Goal: Task Accomplishment & Management: Use online tool/utility

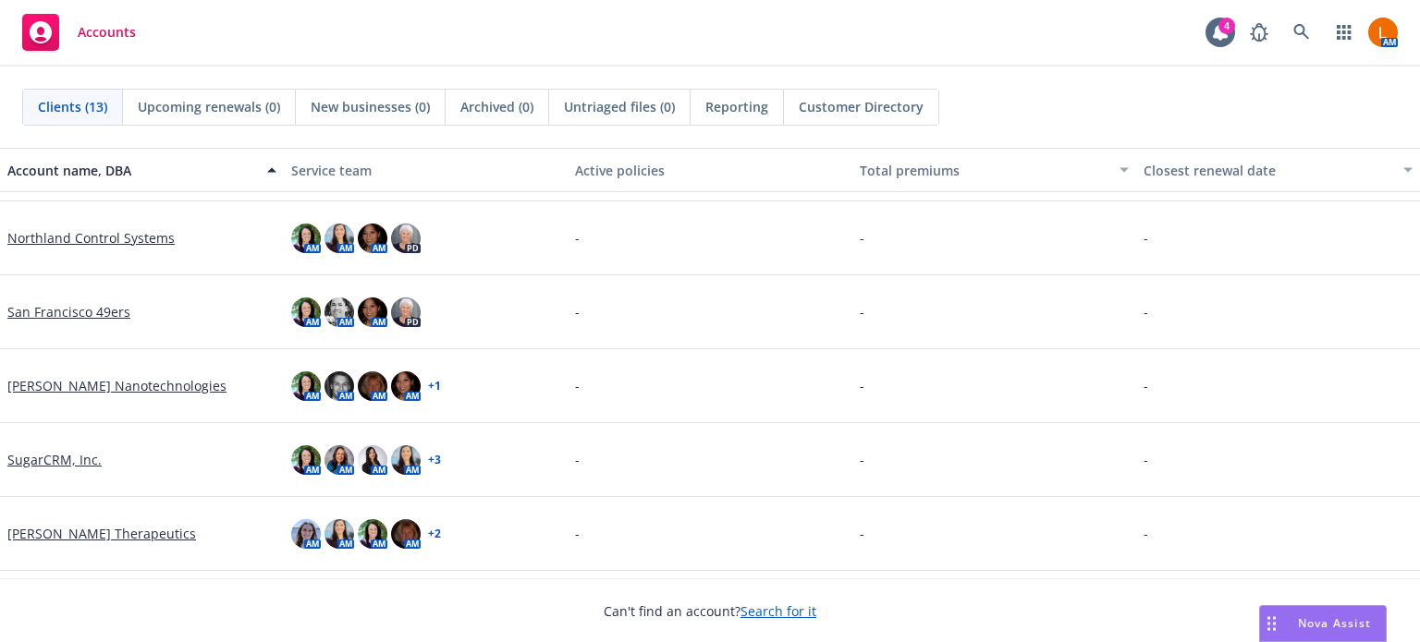
scroll to position [574, 0]
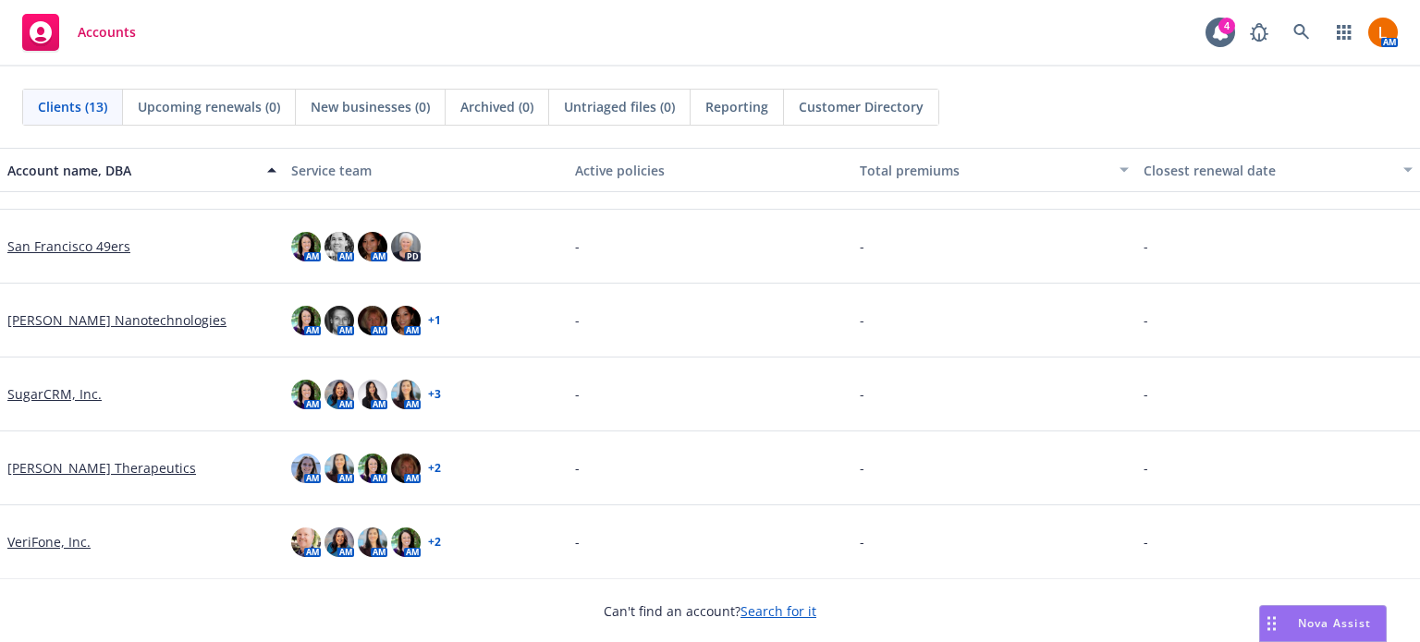
click at [60, 464] on link "[PERSON_NAME] Therapeutics" at bounding box center [101, 467] width 189 height 19
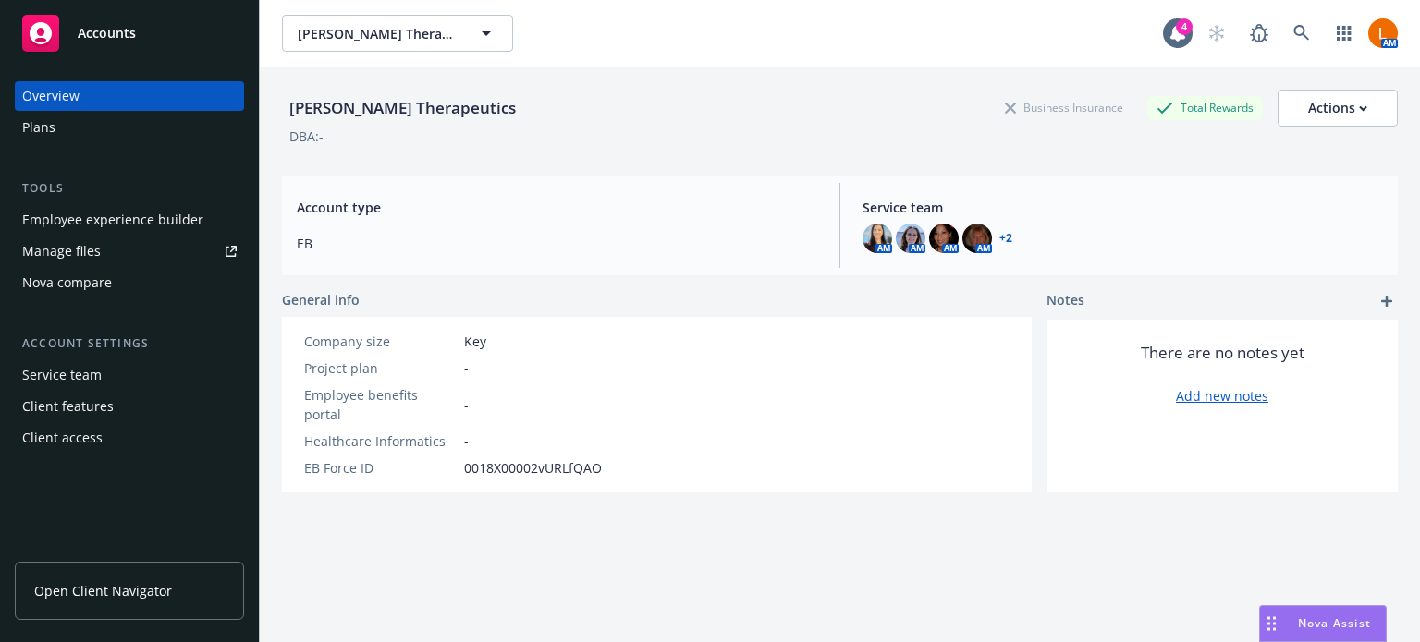
click at [74, 250] on div "Manage files" at bounding box center [61, 252] width 79 height 30
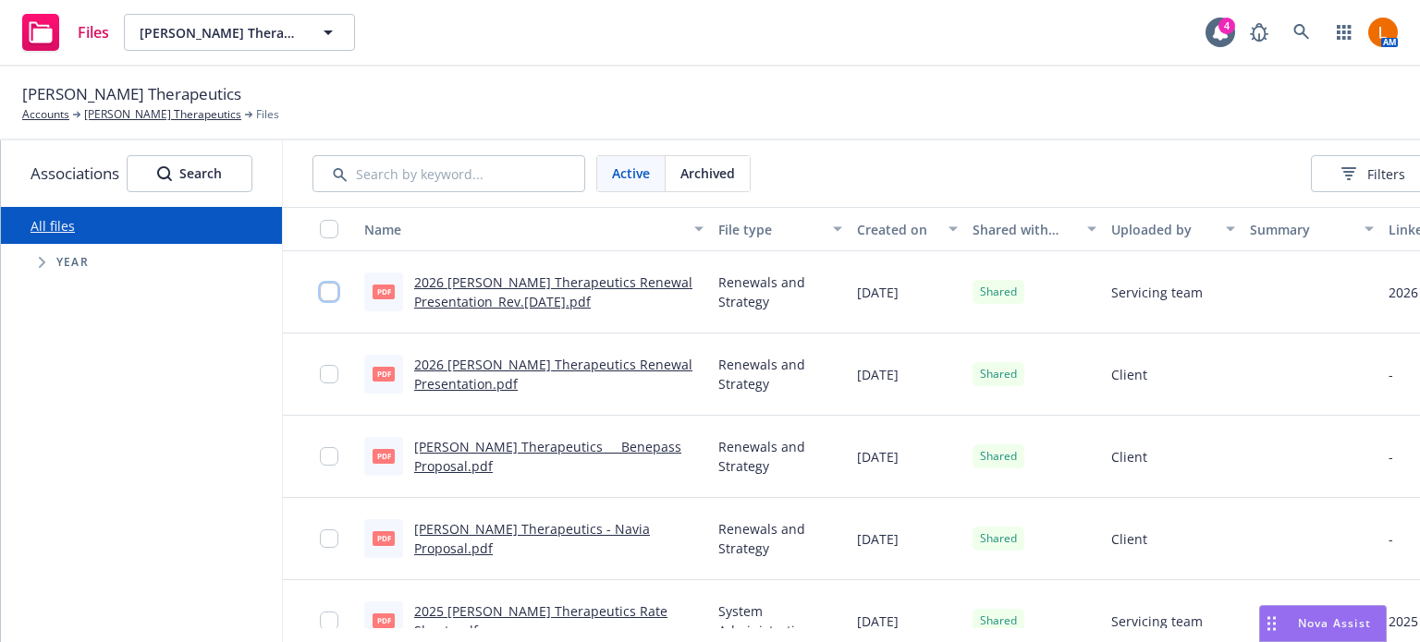
click at [333, 291] on input "checkbox" at bounding box center [329, 292] width 18 height 18
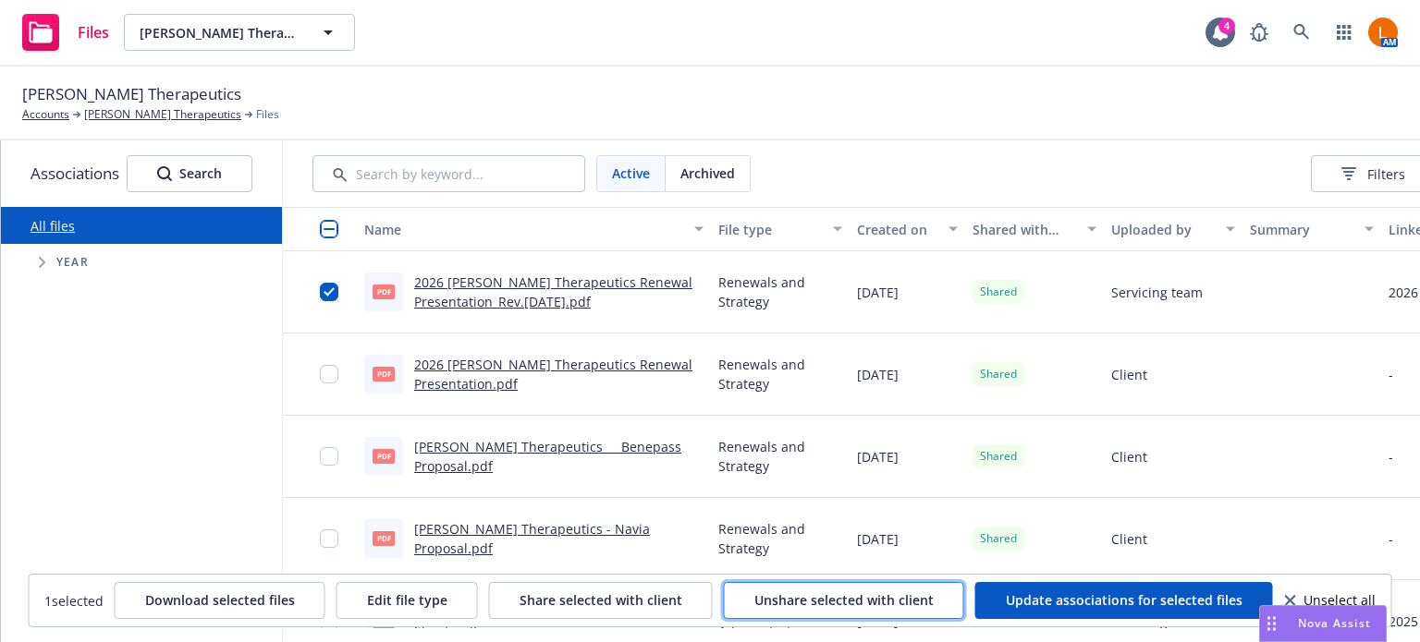
click at [884, 603] on span "Unshare selected with client" at bounding box center [843, 600] width 179 height 18
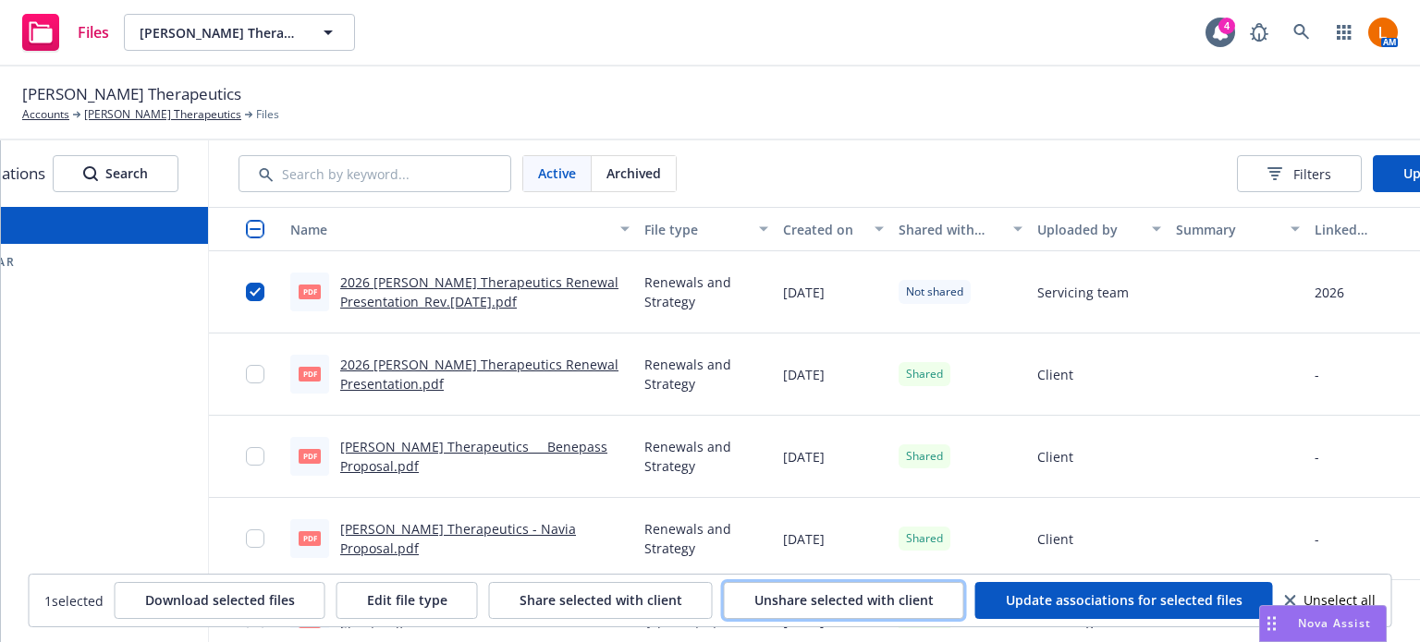
scroll to position [0, 207]
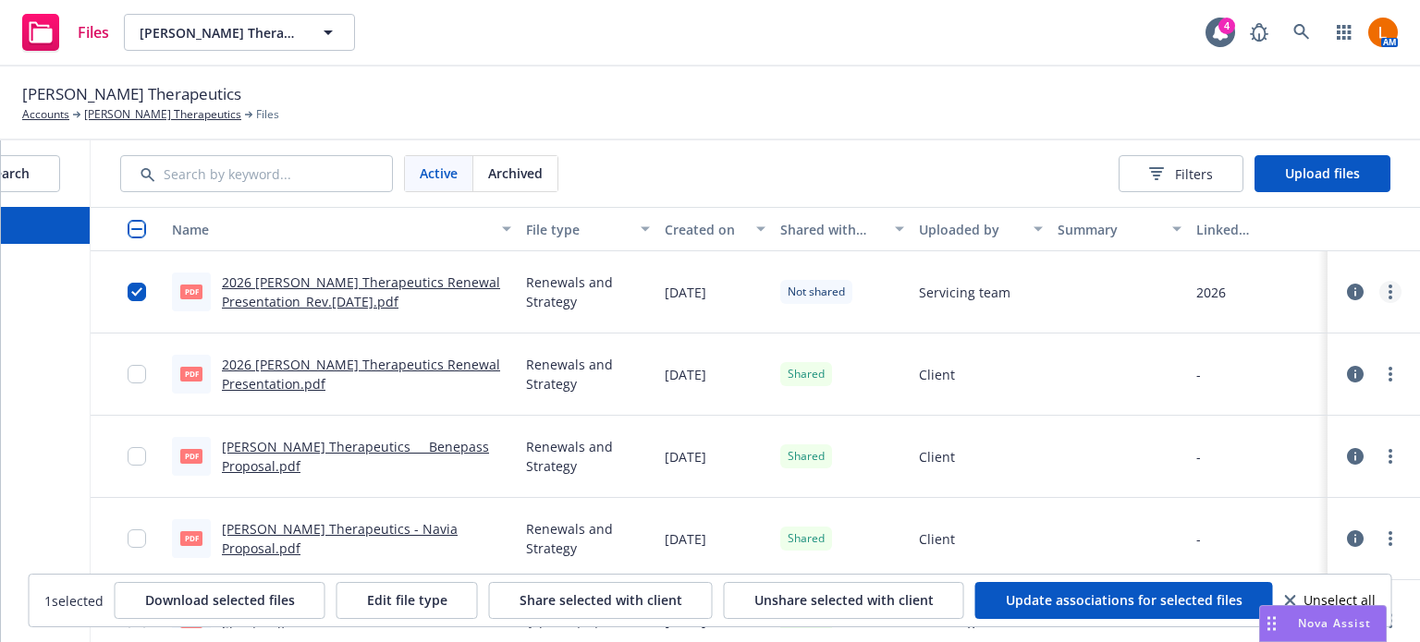
click at [1388, 291] on circle "more" at bounding box center [1390, 292] width 4 height 4
click at [1283, 360] on link "Archive" at bounding box center [1294, 366] width 184 height 37
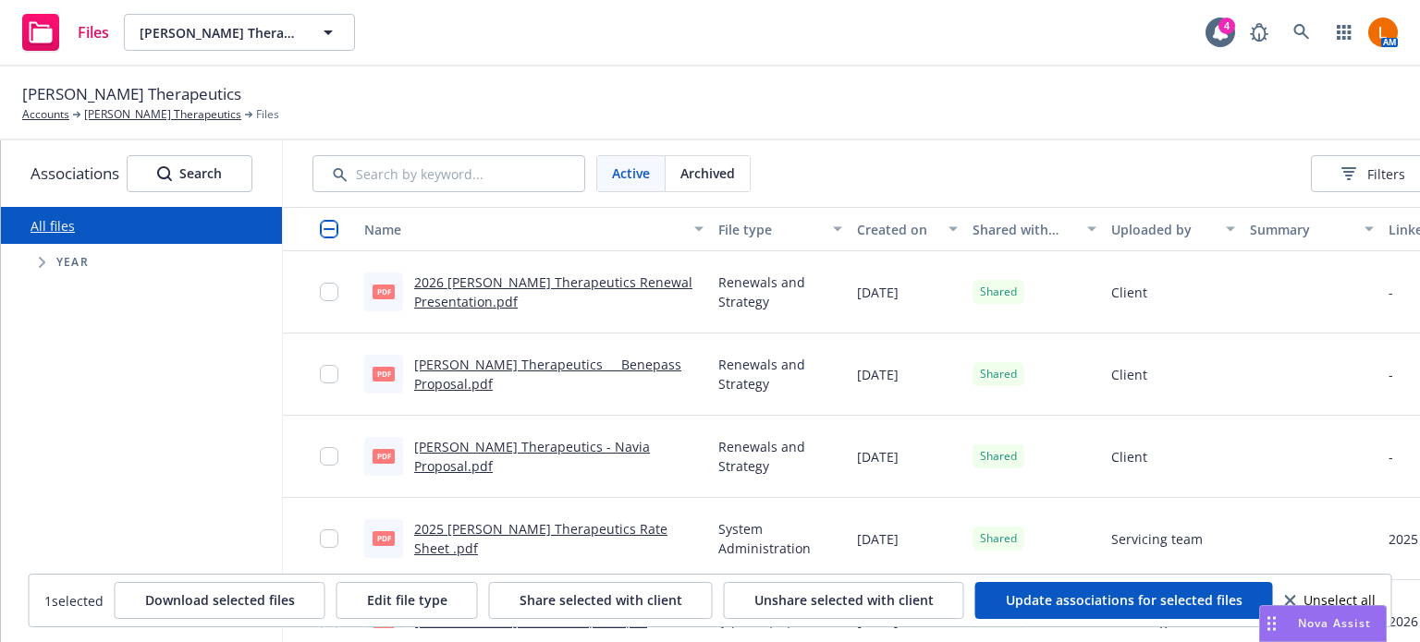
click at [41, 257] on icon "Tree Example" at bounding box center [42, 262] width 7 height 11
click at [86, 554] on input "Tree Example" at bounding box center [88, 558] width 18 height 18
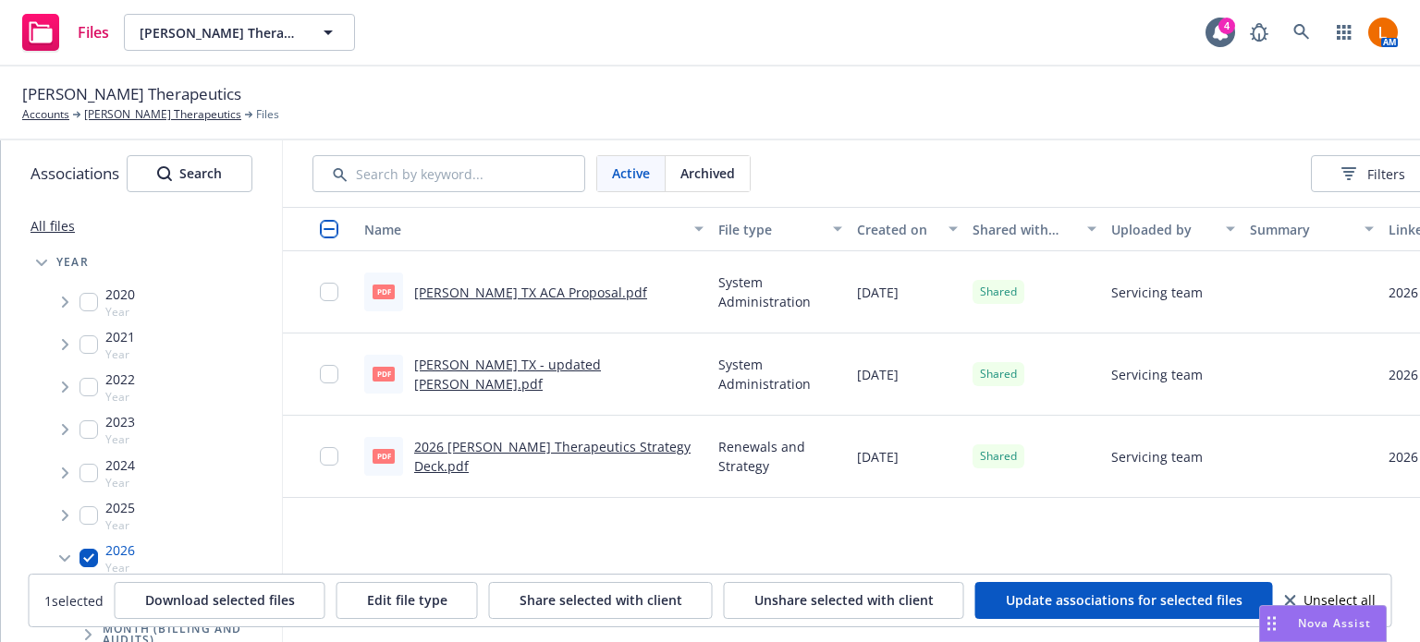
click at [44, 221] on link "All files" at bounding box center [52, 226] width 44 height 18
checkbox input "false"
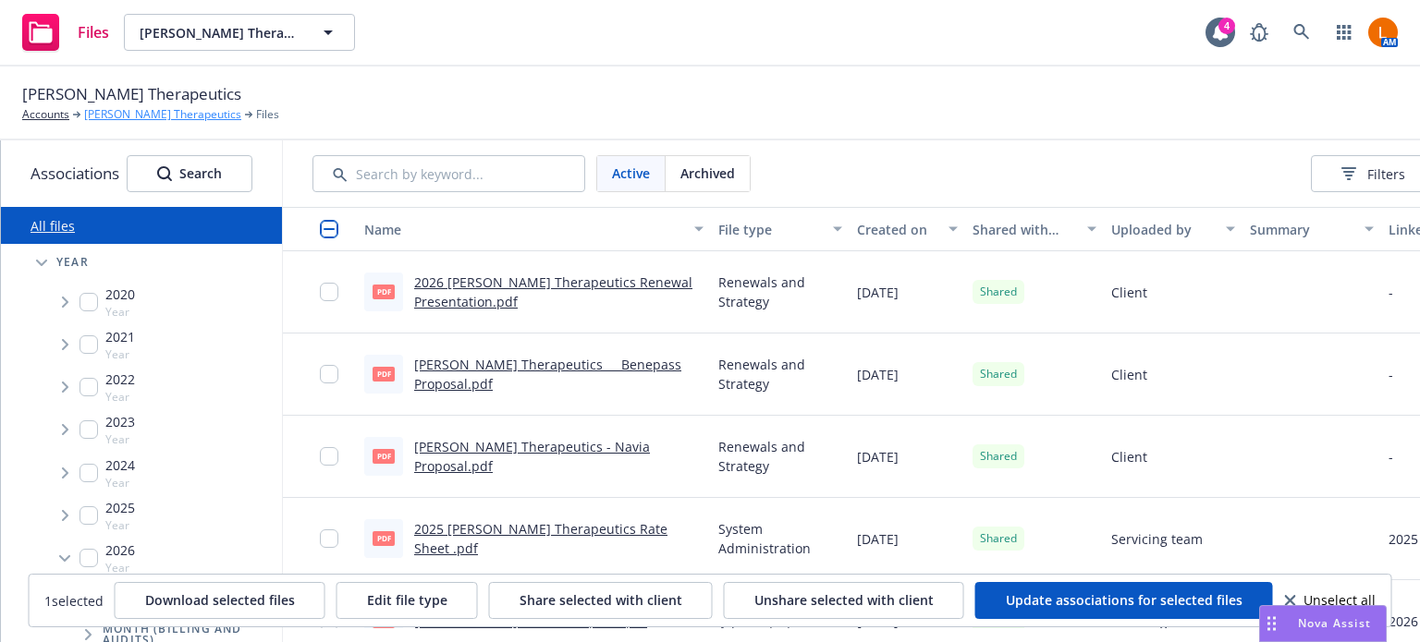
click at [148, 109] on link "[PERSON_NAME] Therapeutics" at bounding box center [162, 114] width 157 height 17
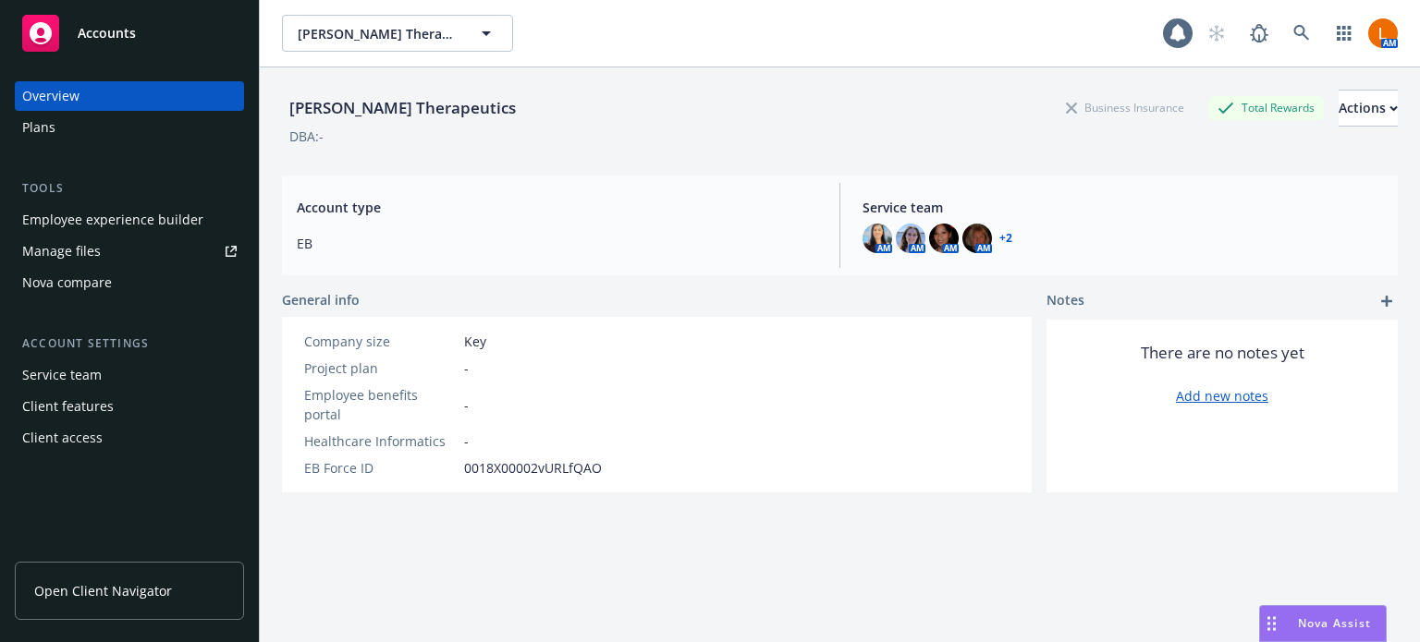
click at [119, 587] on span "Open Client Navigator" at bounding box center [103, 590] width 138 height 19
click at [97, 259] on div "Manage files" at bounding box center [61, 252] width 79 height 30
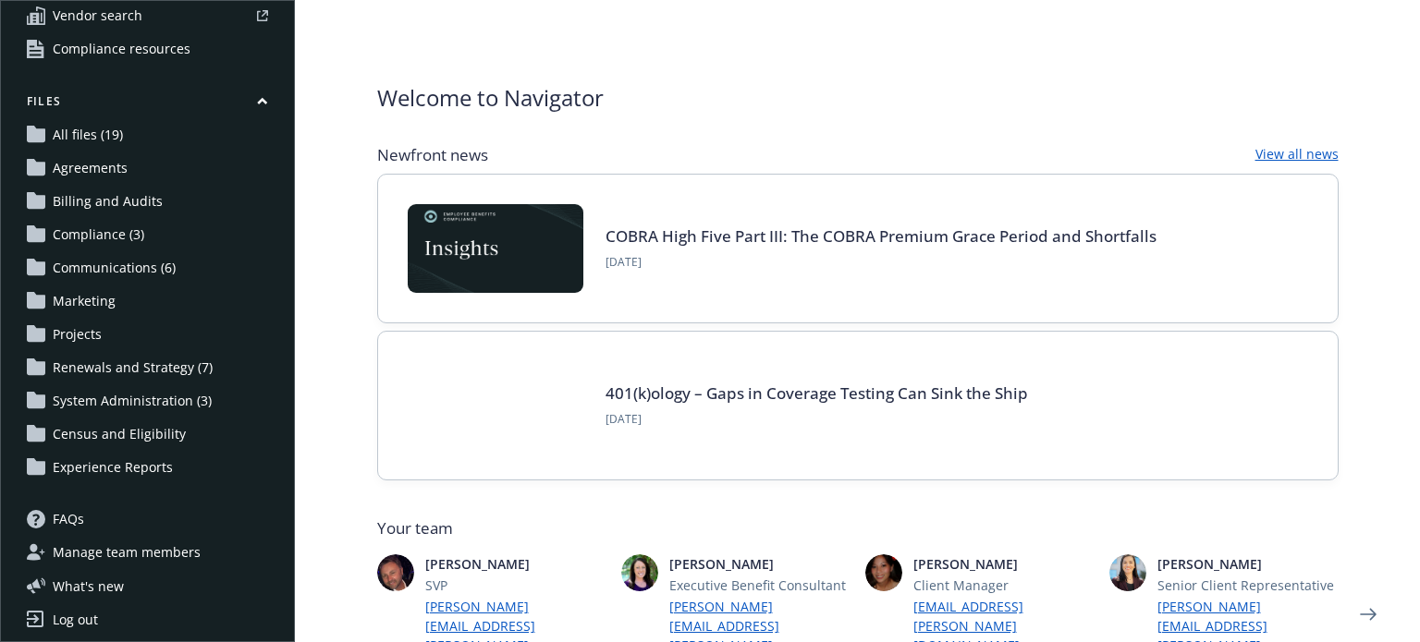
scroll to position [148, 0]
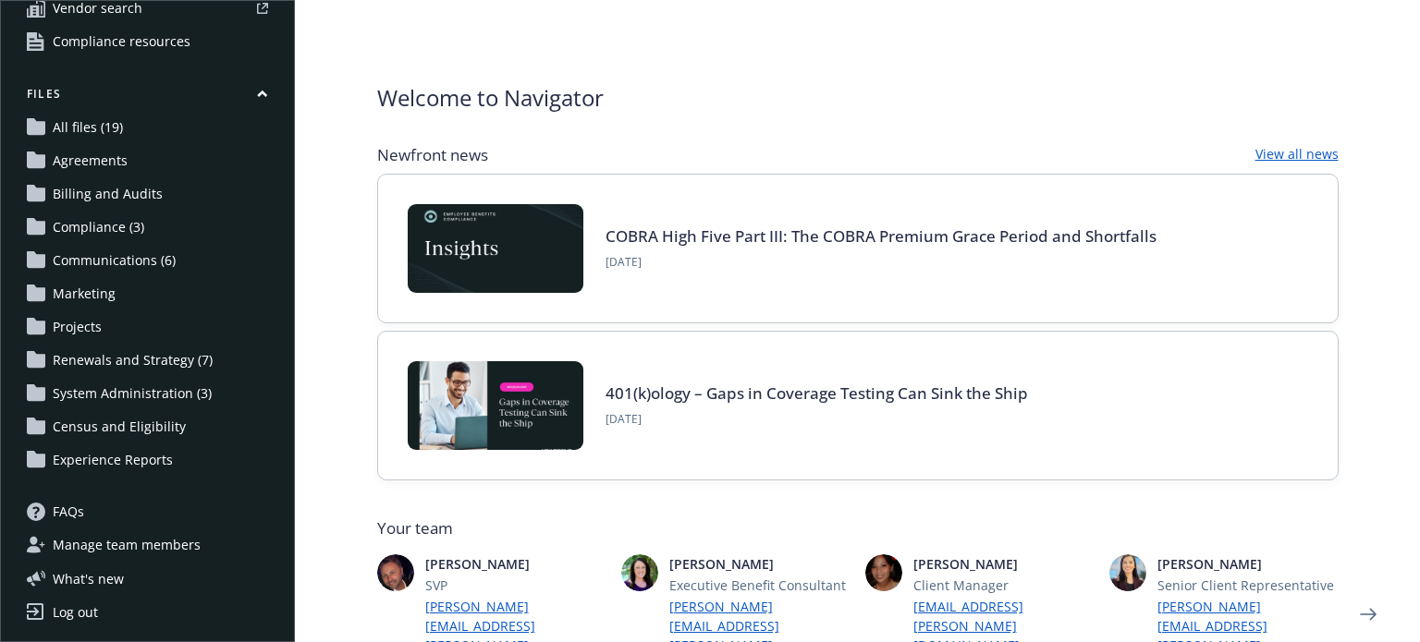
click at [104, 353] on span "Renewals and Strategy (7)" at bounding box center [133, 361] width 160 height 30
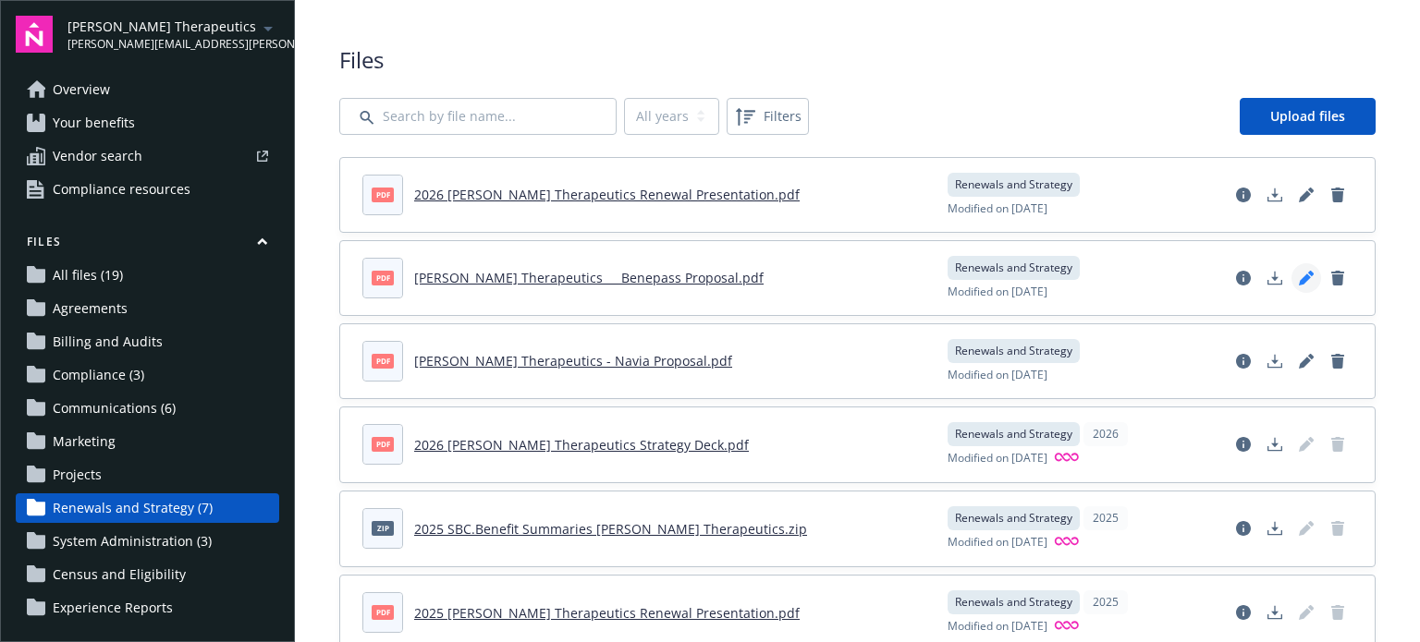
click at [1298, 274] on icon "Edit document" at bounding box center [1304, 280] width 12 height 12
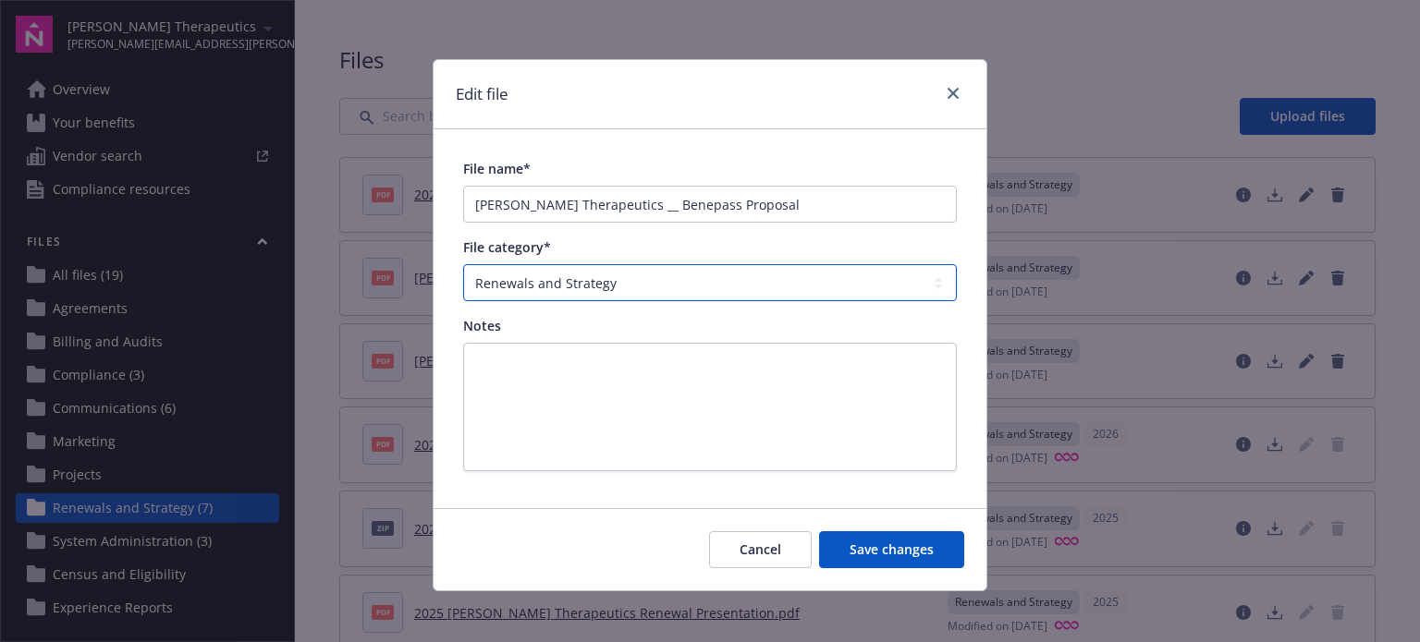
click at [669, 291] on select "All categories Agreements Billing and Audits Census and Eligibility Communicati…" at bounding box center [710, 282] width 494 height 37
select select "Marketing"
click at [463, 264] on select "All categories Agreements Billing and Audits Census and Eligibility Communicati…" at bounding box center [710, 282] width 494 height 37
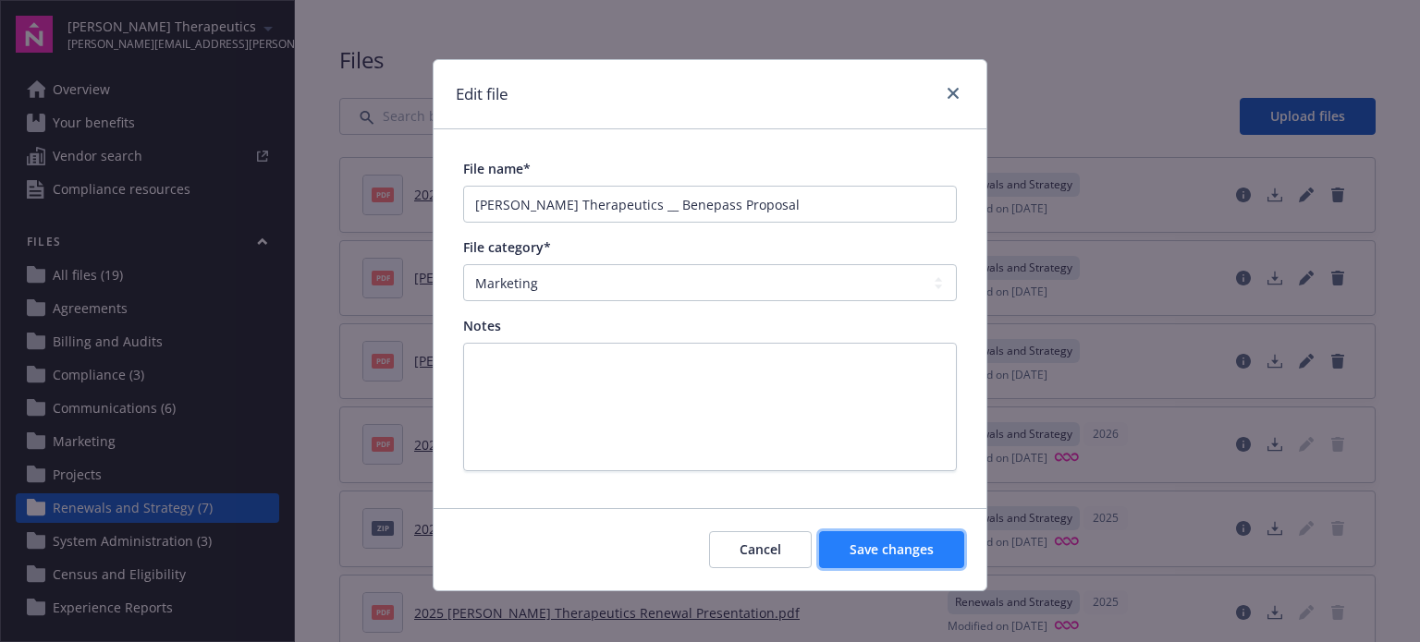
click at [898, 554] on span "Save changes" at bounding box center [891, 550] width 84 height 18
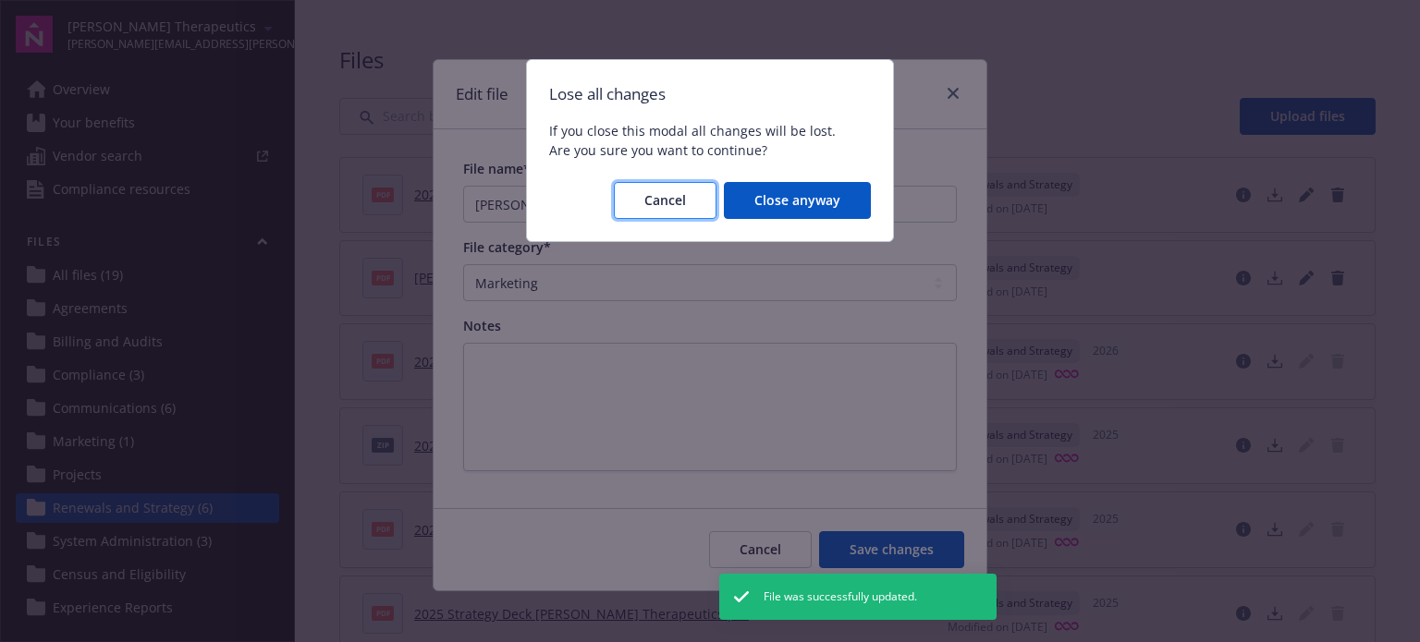
click at [685, 213] on button "Cancel" at bounding box center [665, 200] width 103 height 37
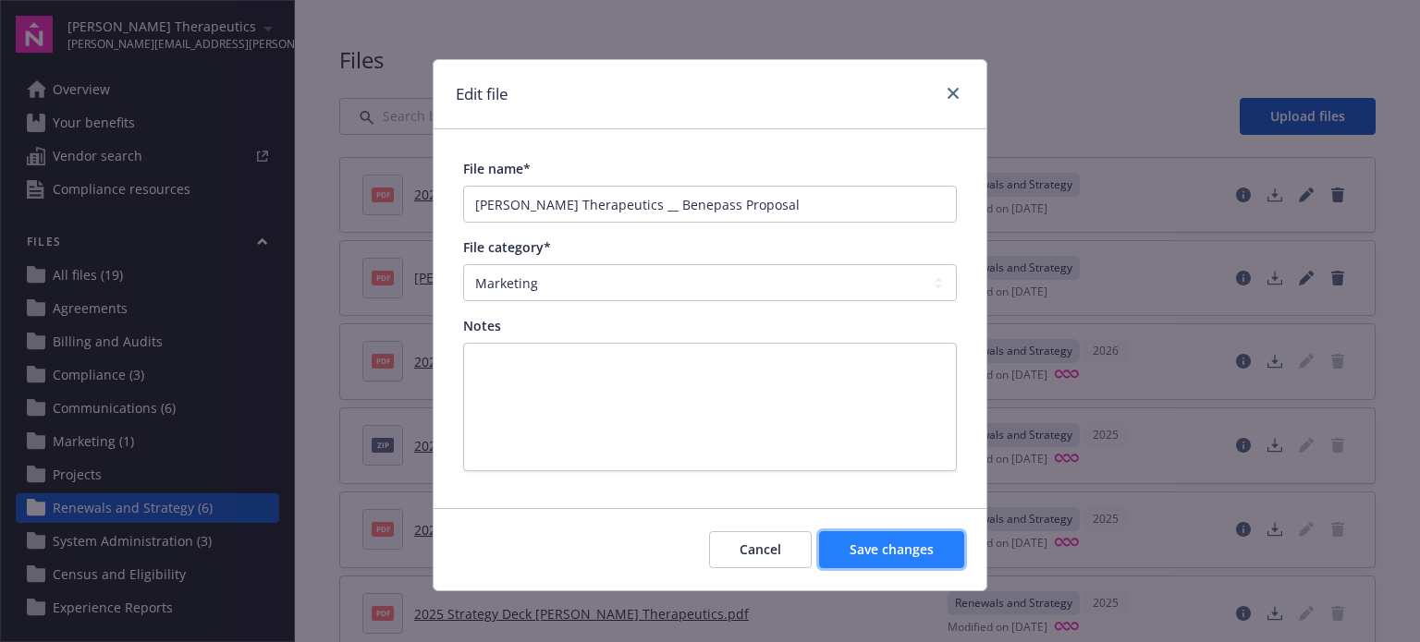
click at [897, 547] on span "Save changes" at bounding box center [891, 550] width 84 height 18
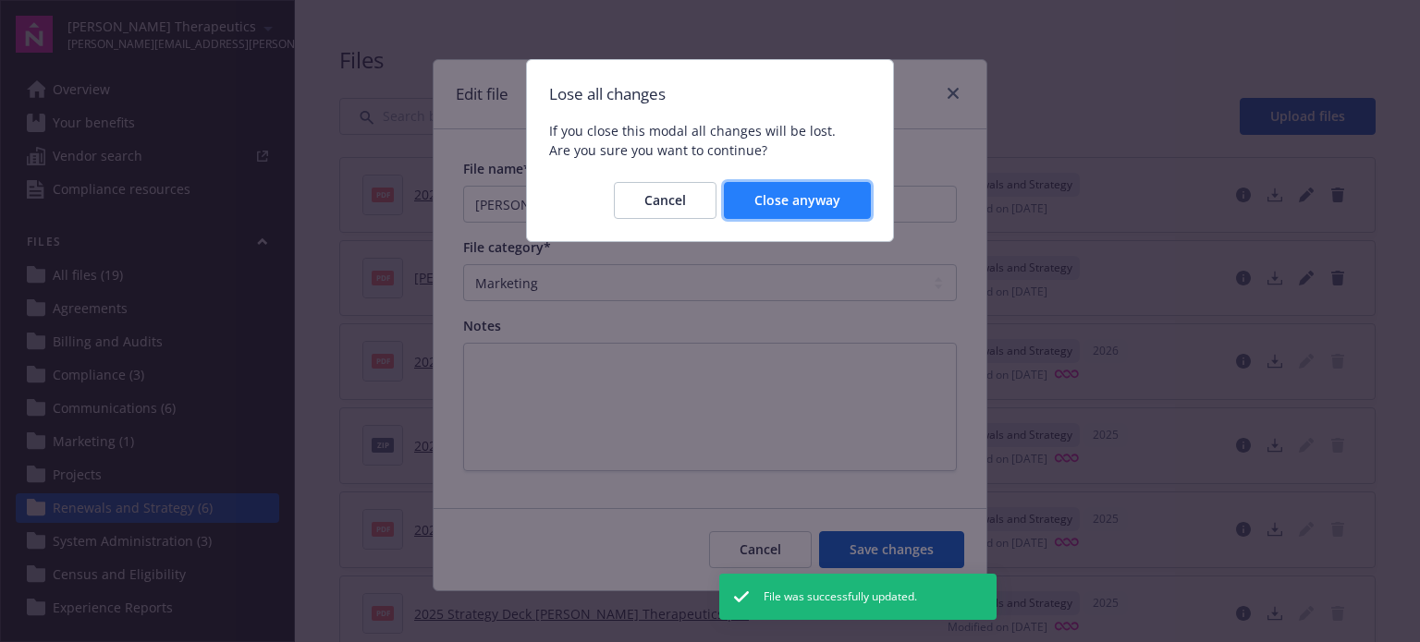
click at [810, 198] on span "Close anyway" at bounding box center [797, 200] width 86 height 18
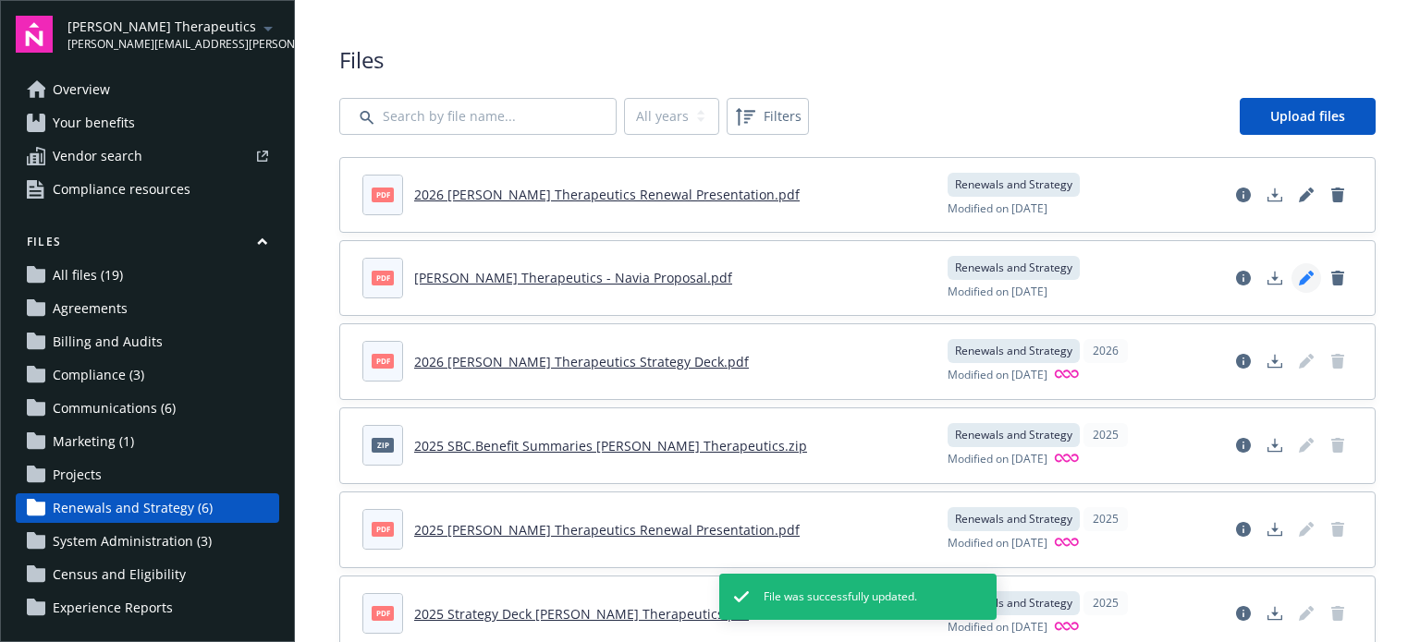
click at [1298, 276] on icon "Edit document" at bounding box center [1305, 278] width 15 height 15
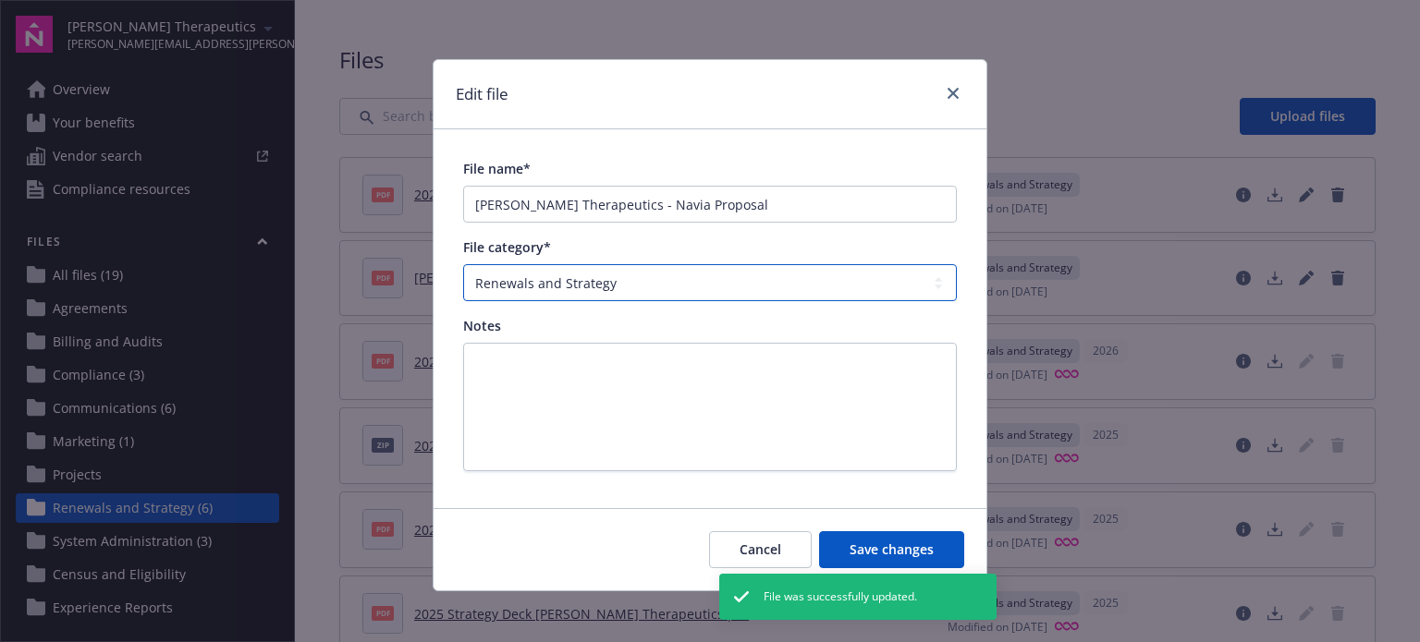
click at [923, 287] on select "All categories Agreements Billing and Audits Census and Eligibility Communicati…" at bounding box center [710, 282] width 494 height 37
select select "Marketing"
click at [463, 264] on select "All categories Agreements Billing and Audits Census and Eligibility Communicati…" at bounding box center [710, 282] width 494 height 37
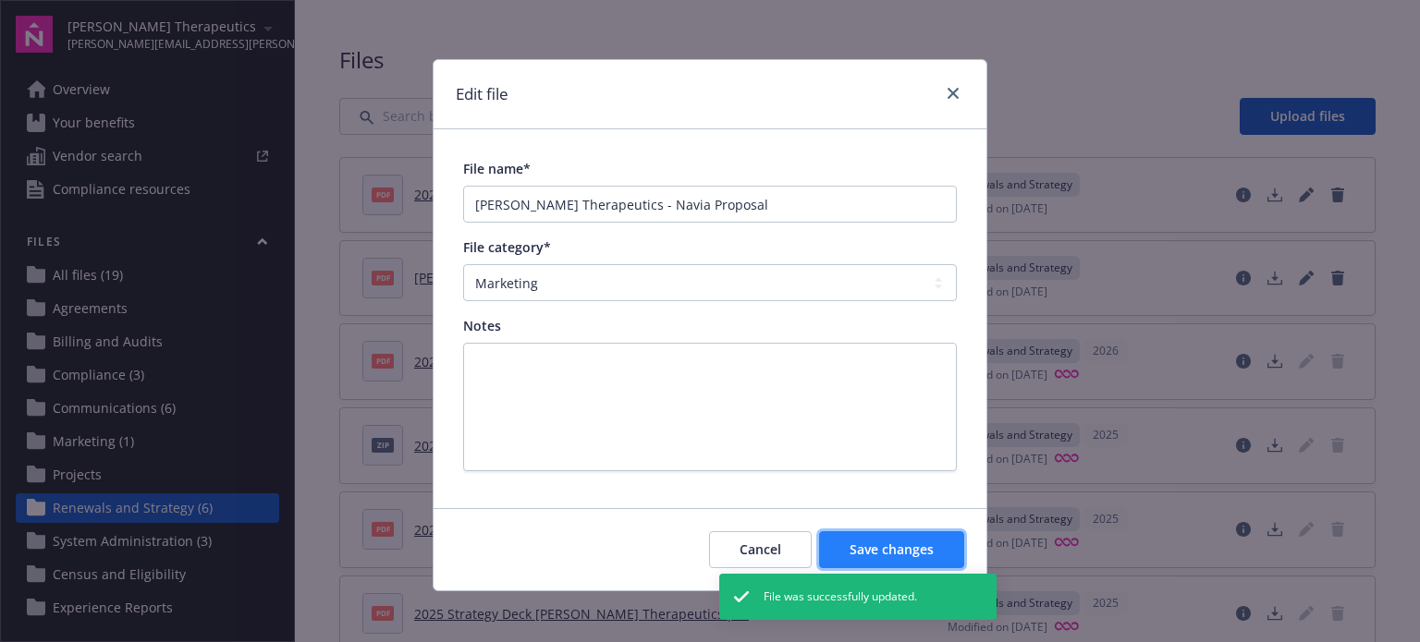
click at [864, 549] on span "Save changes" at bounding box center [891, 550] width 84 height 18
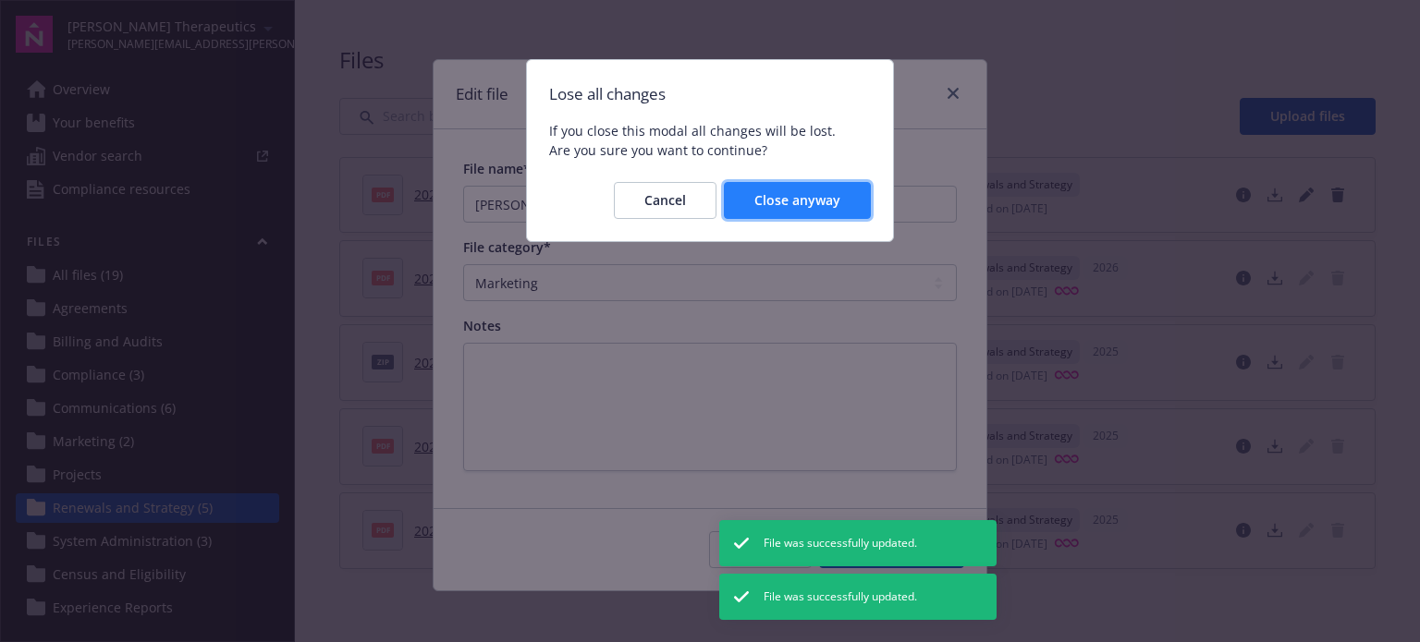
click at [841, 204] on button "Close anyway" at bounding box center [797, 200] width 147 height 37
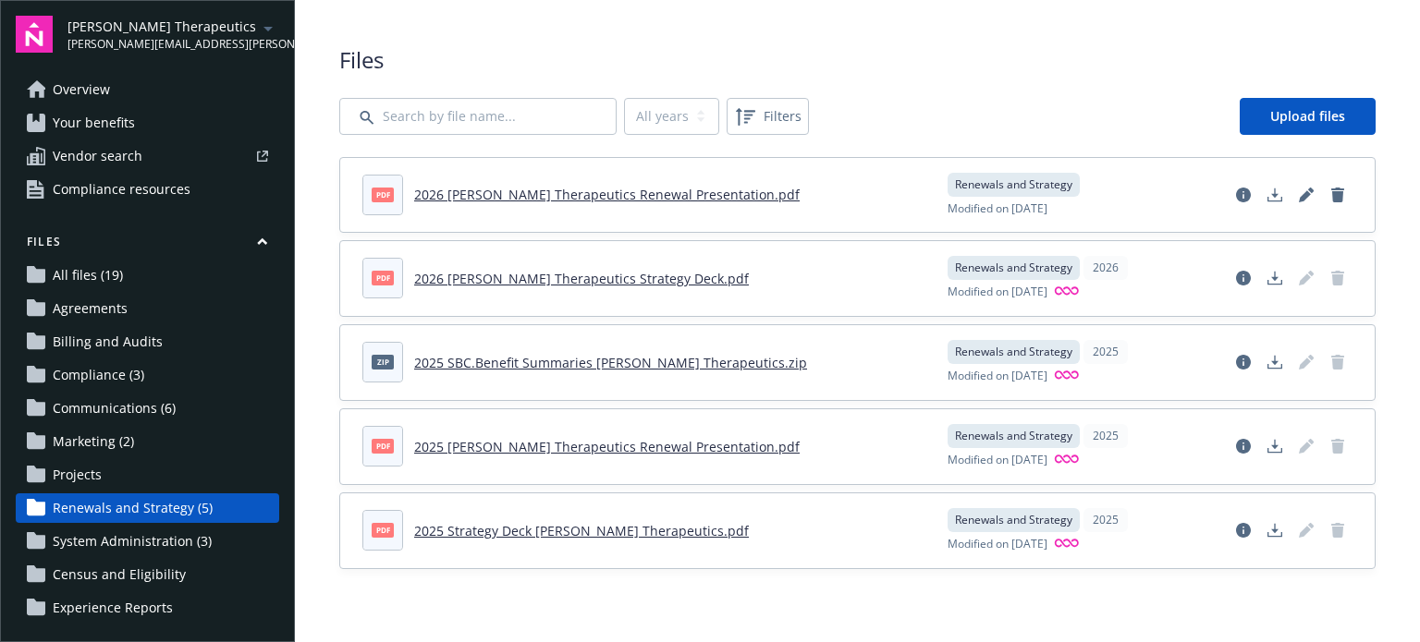
click at [96, 444] on span "Marketing (2)" at bounding box center [93, 442] width 81 height 30
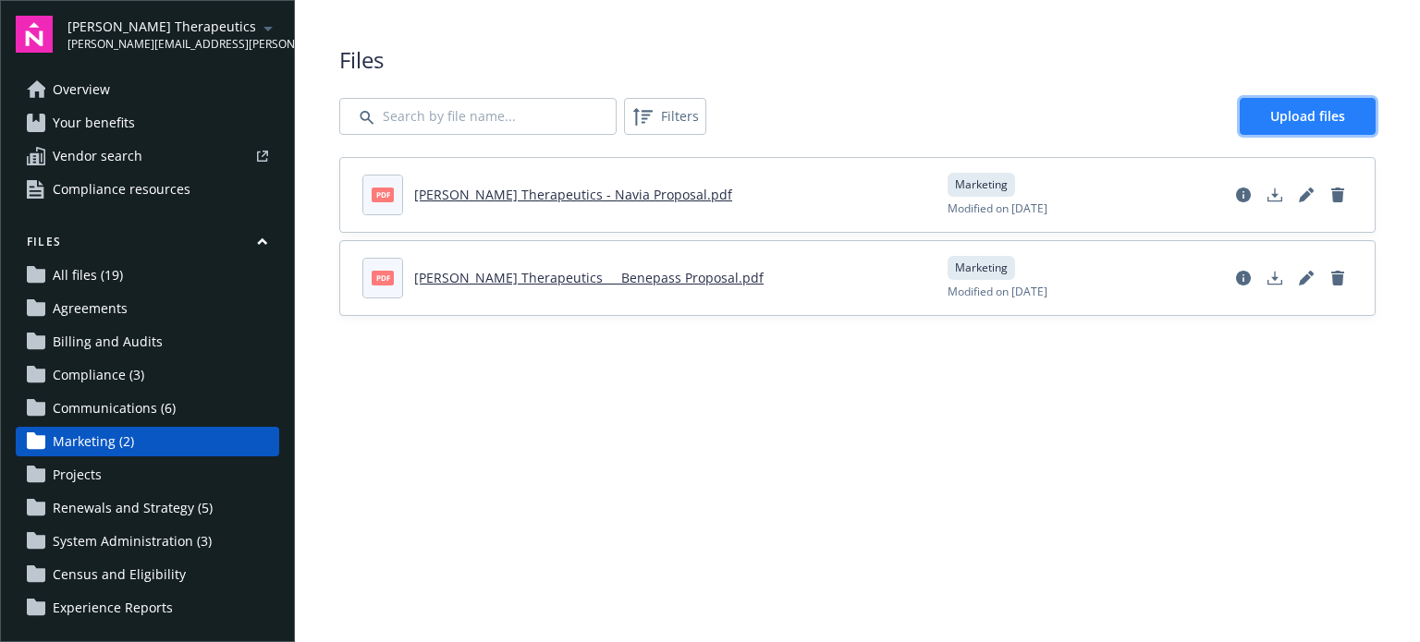
click at [1287, 115] on span "Upload files" at bounding box center [1307, 116] width 75 height 18
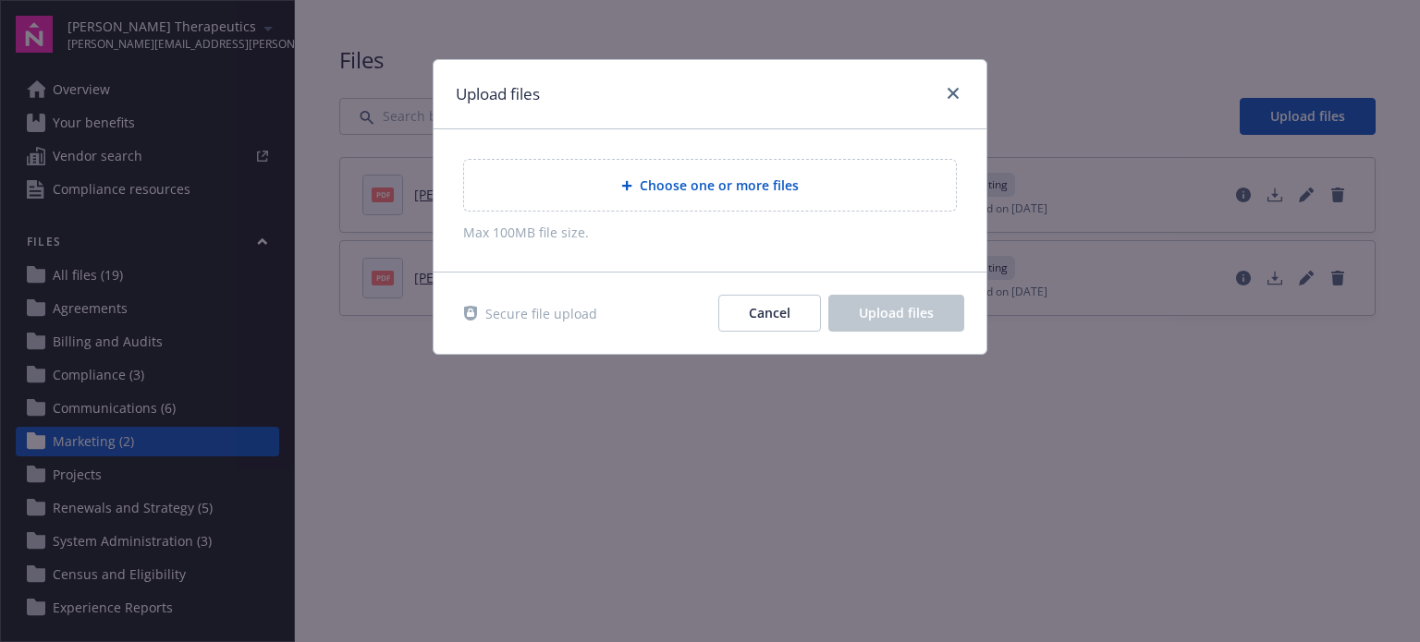
click at [791, 191] on span "Choose one or more files" at bounding box center [719, 185] width 159 height 19
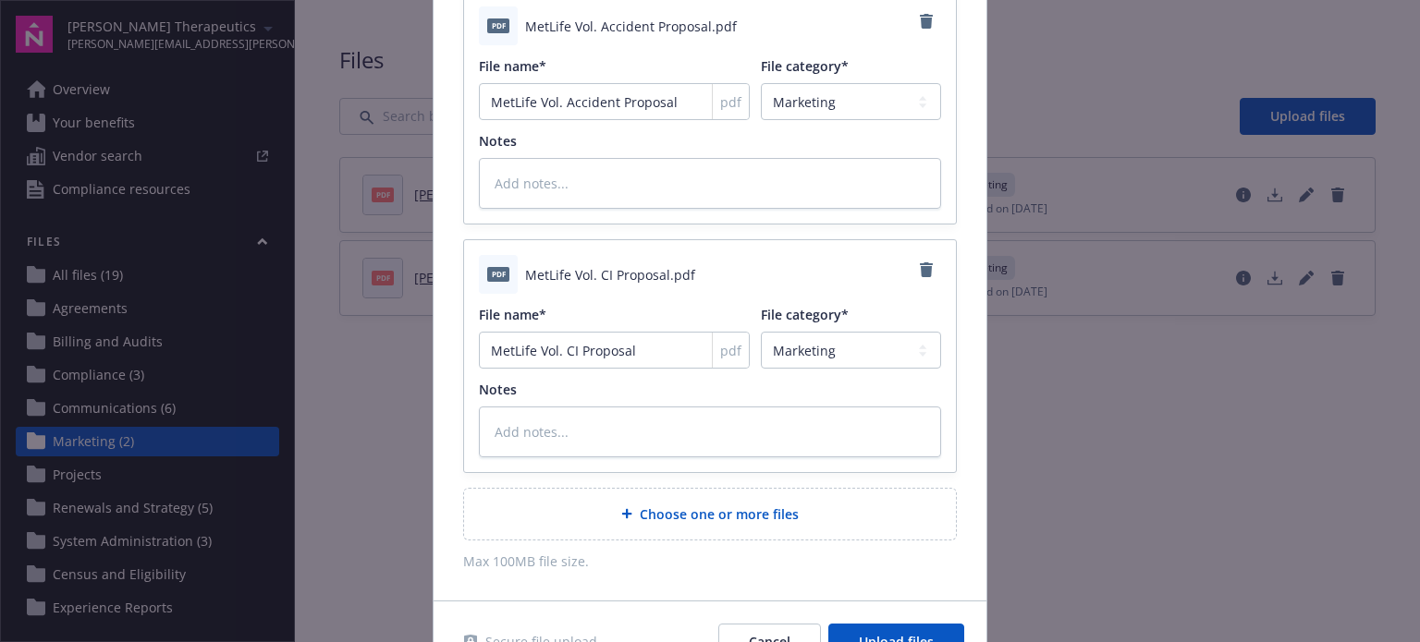
scroll to position [266, 0]
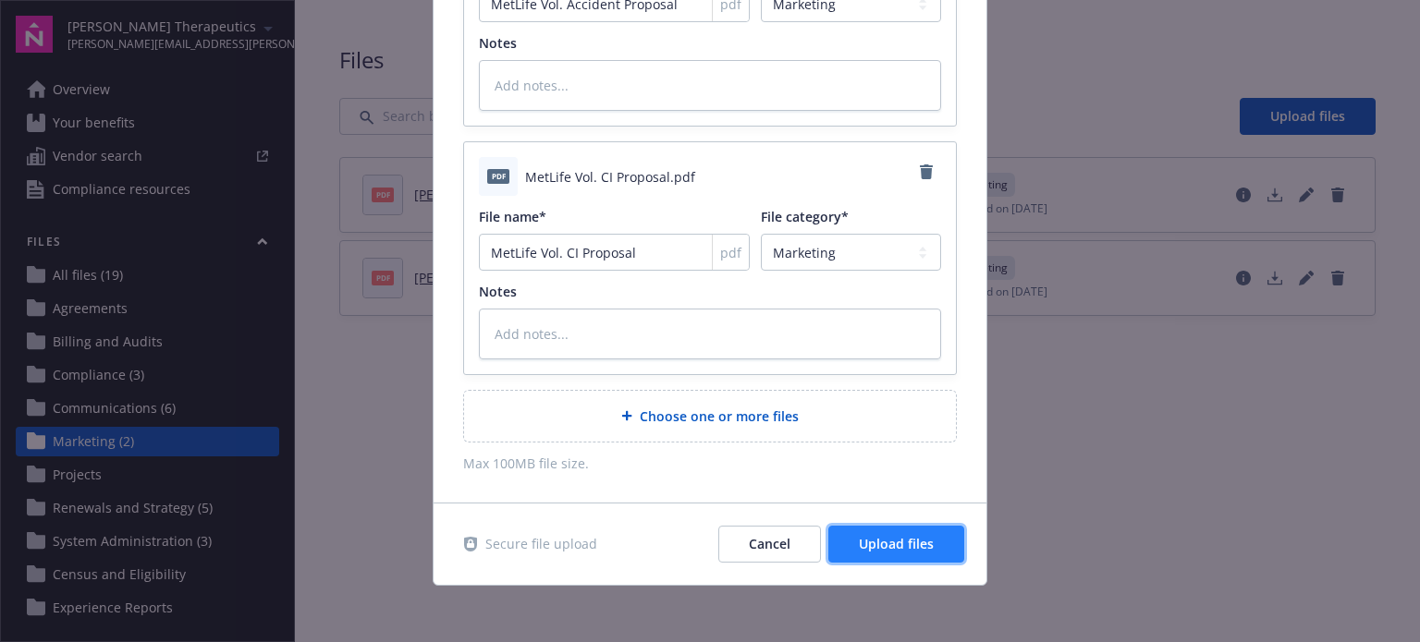
click at [887, 536] on span "Upload files" at bounding box center [896, 544] width 75 height 18
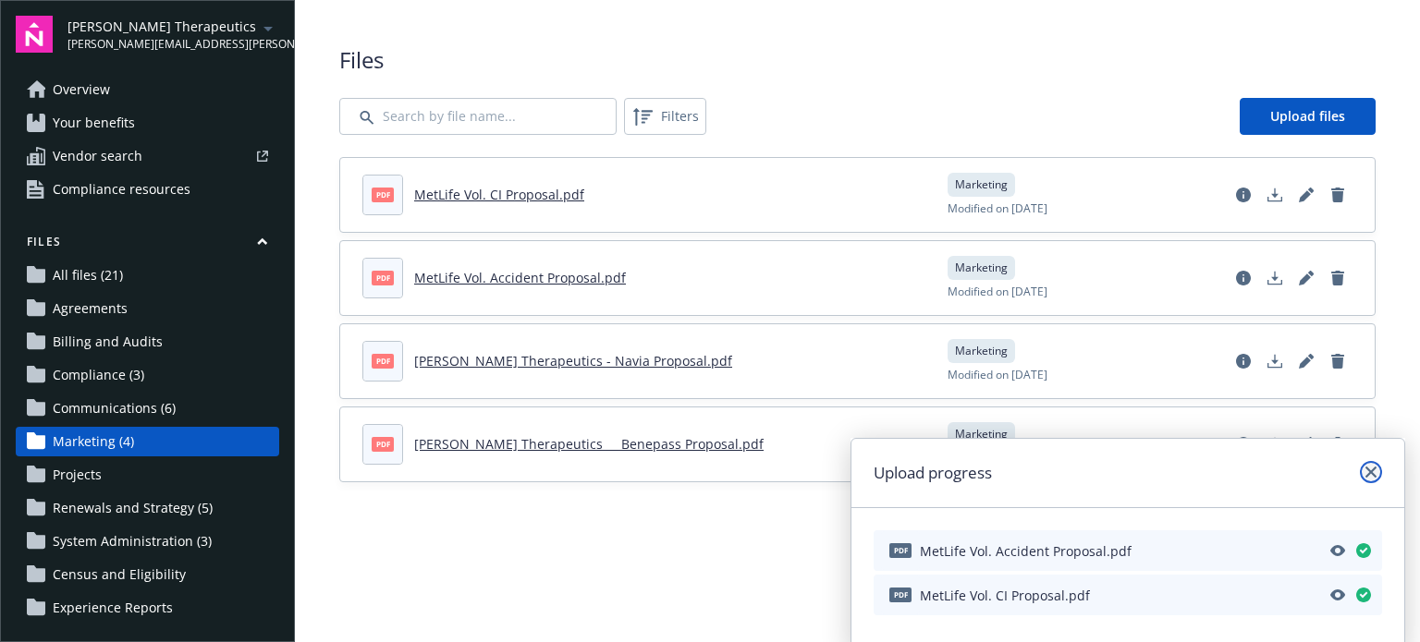
click at [1371, 473] on icon "close" at bounding box center [1370, 472] width 11 height 11
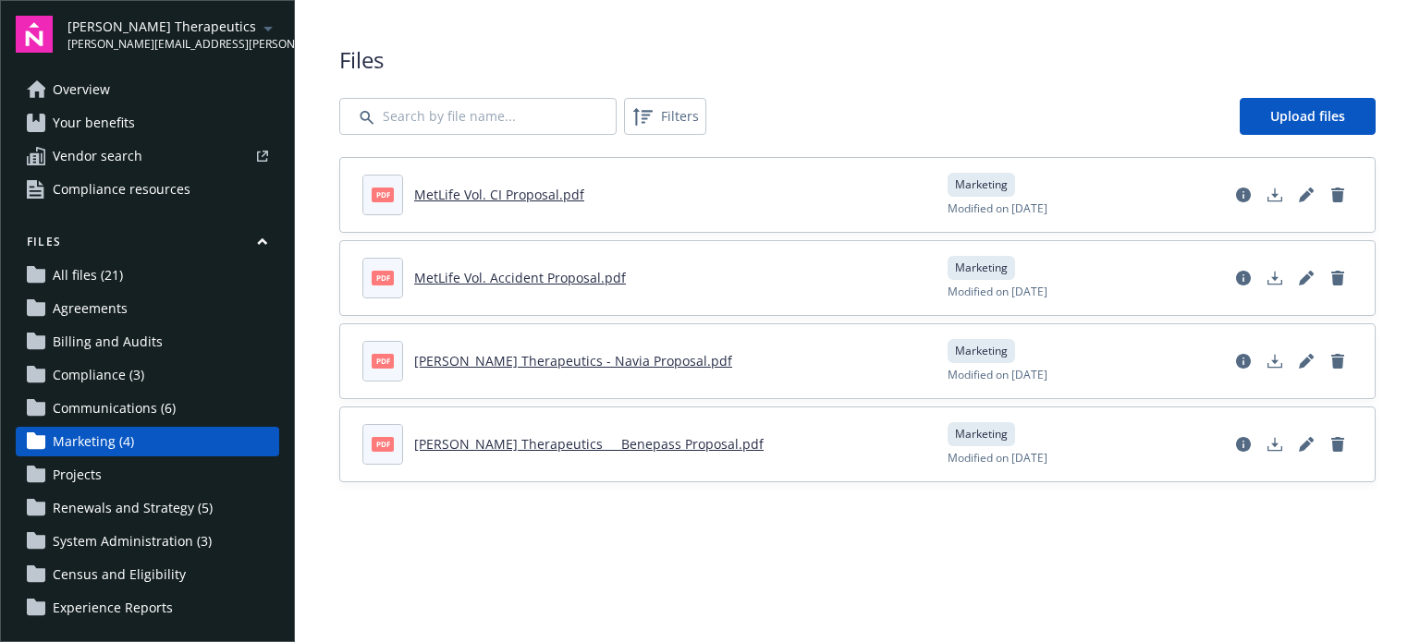
click at [118, 506] on span "Renewals and Strategy (5)" at bounding box center [133, 509] width 160 height 30
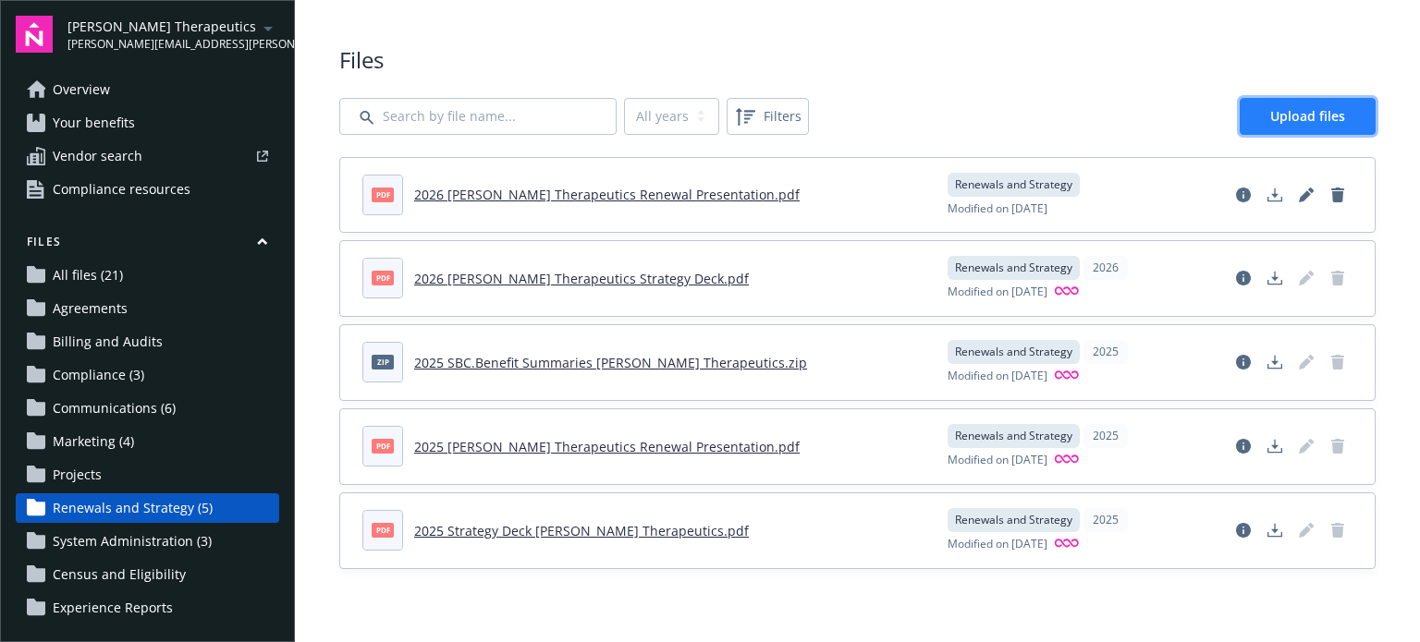
click at [1304, 110] on span "Upload files" at bounding box center [1307, 116] width 75 height 18
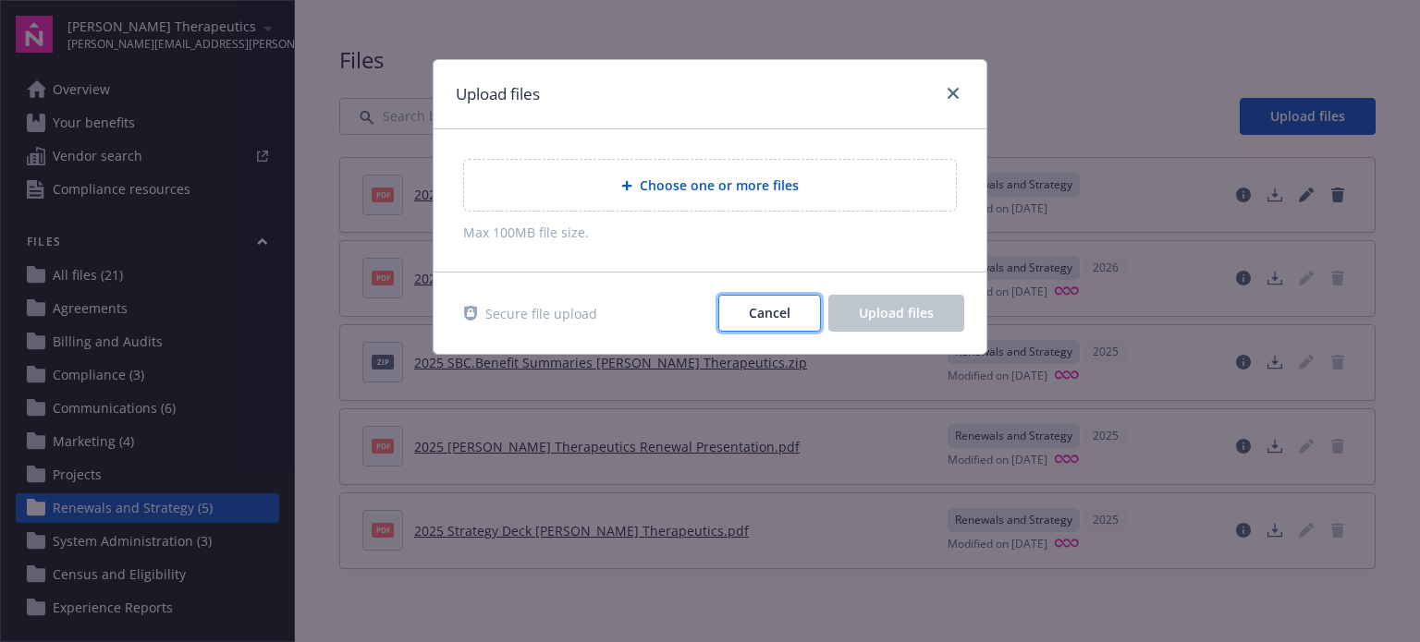
click at [737, 308] on button "Cancel" at bounding box center [769, 313] width 103 height 37
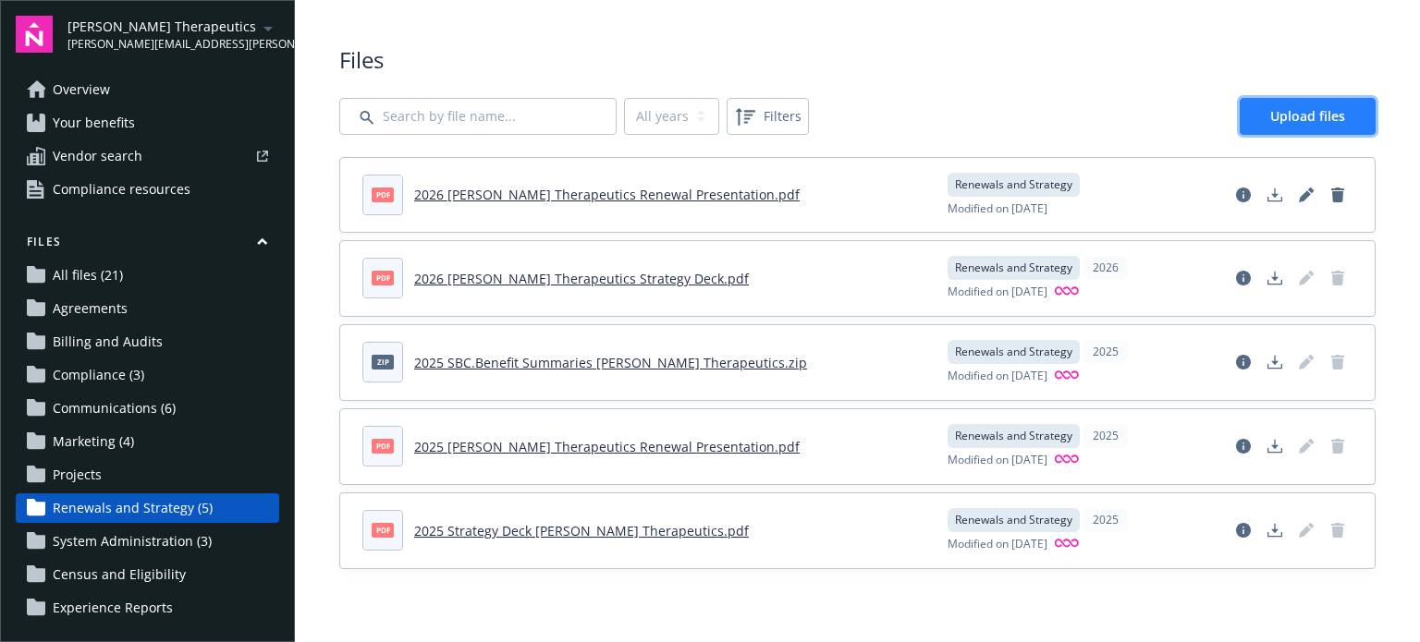
click at [1314, 115] on span "Upload files" at bounding box center [1307, 116] width 75 height 18
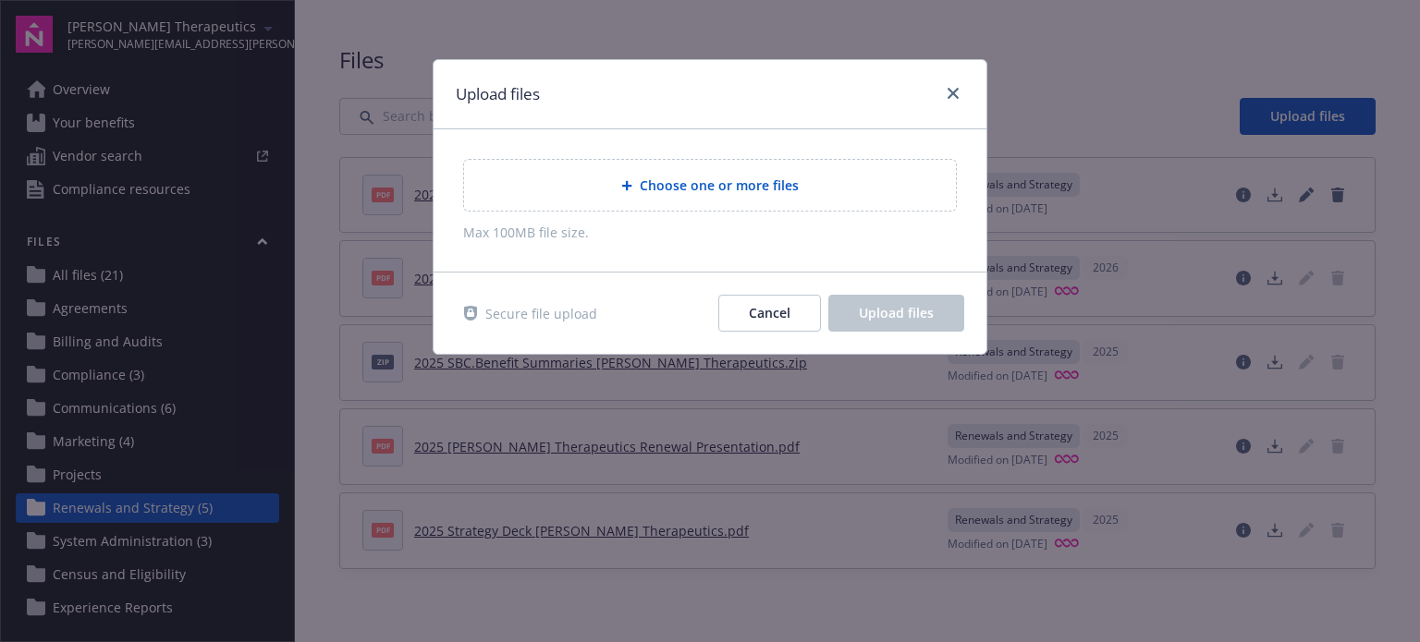
click at [732, 187] on span "Choose one or more files" at bounding box center [719, 185] width 159 height 19
click at [784, 195] on div "Choose one or more files" at bounding box center [710, 185] width 462 height 21
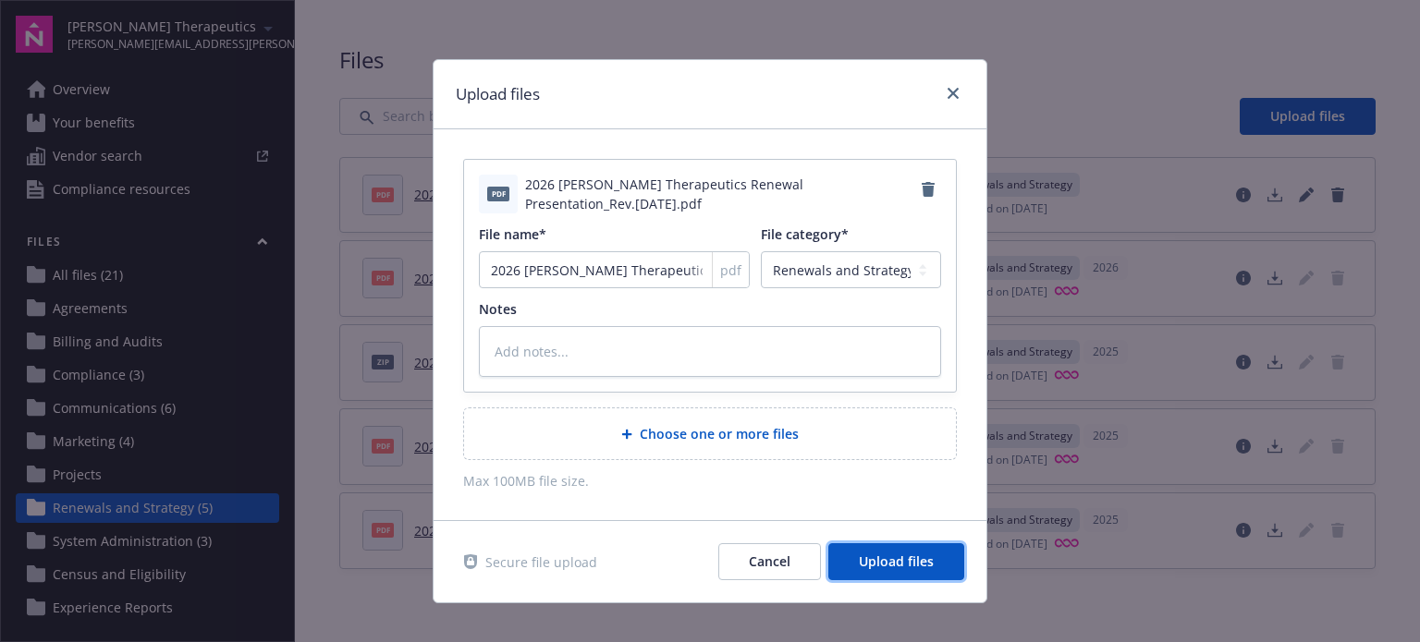
click at [890, 559] on span "Upload files" at bounding box center [896, 562] width 75 height 18
type textarea "x"
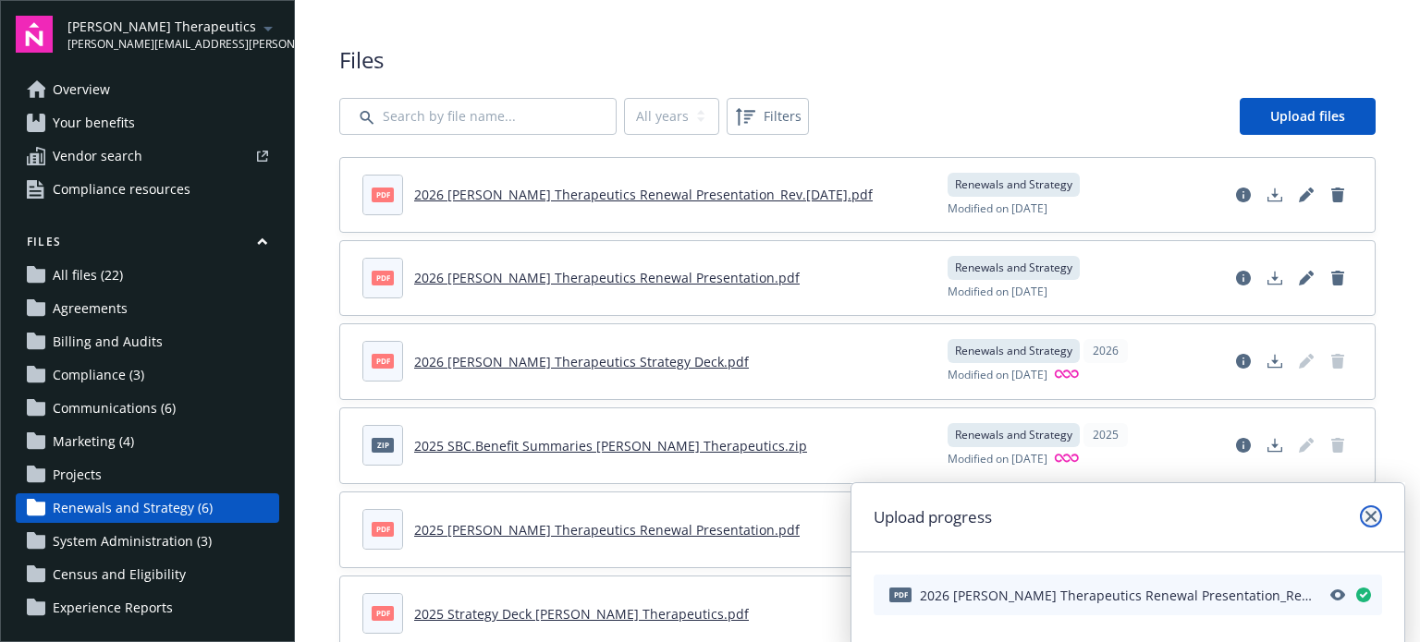
click at [1371, 517] on icon "close" at bounding box center [1370, 516] width 11 height 11
